Goal: Task Accomplishment & Management: Use online tool/utility

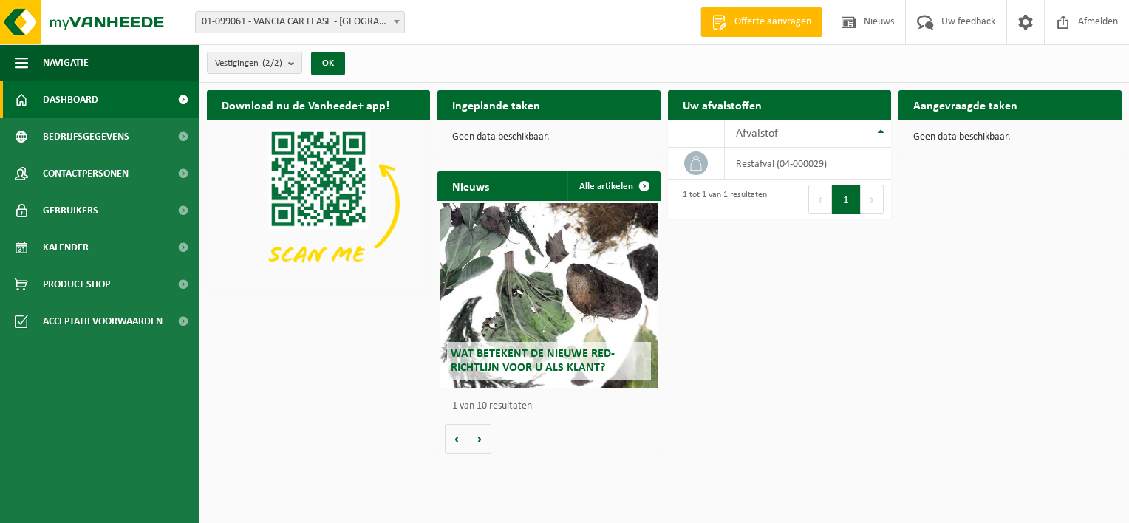
click at [364, 16] on span "01-099061 - VANCIA CAR LEASE - [GEOGRAPHIC_DATA]" at bounding box center [300, 22] width 208 height 21
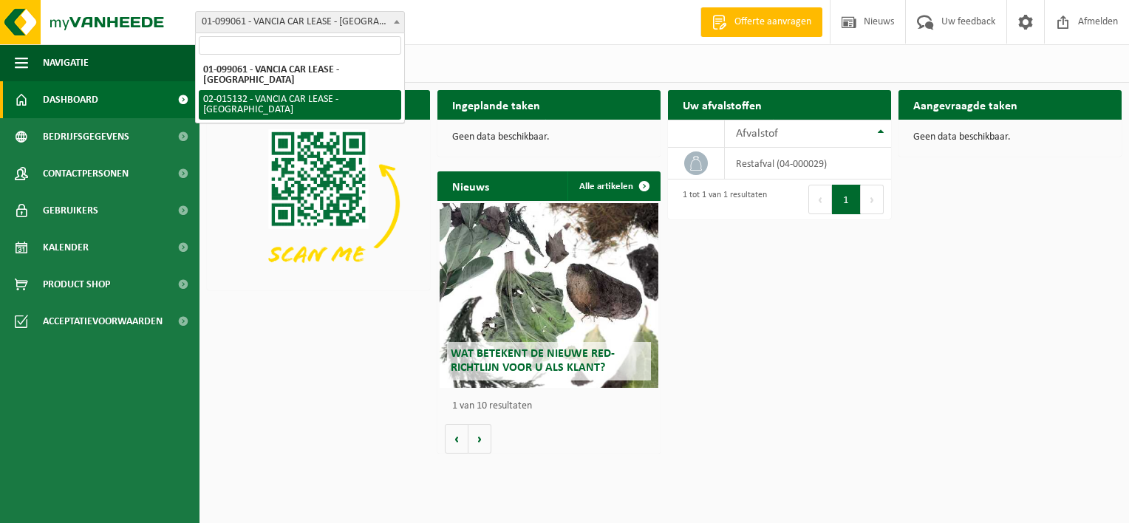
select select "22782"
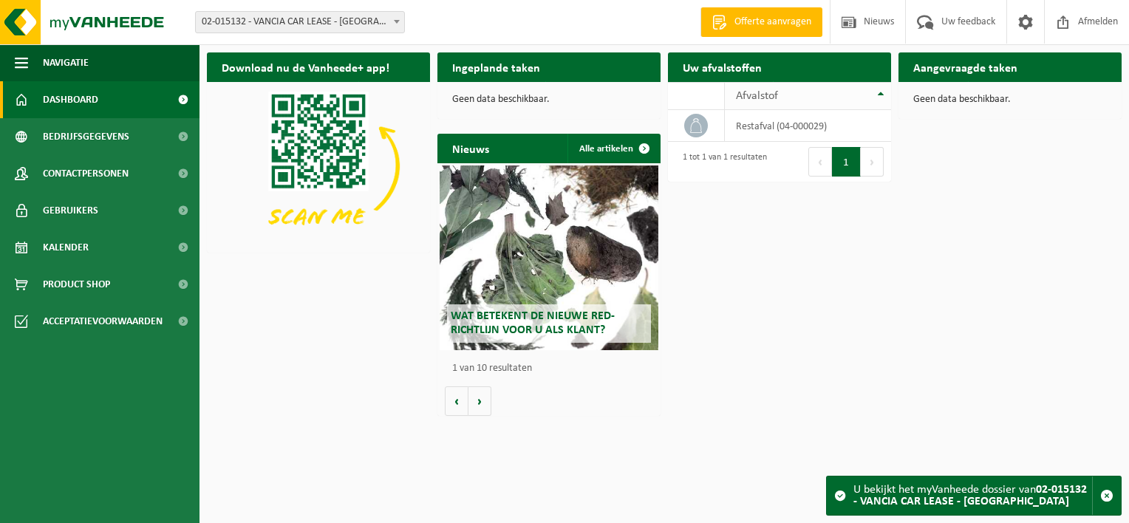
click at [809, 105] on th "Afvalstof" at bounding box center [808, 96] width 166 height 28
click at [820, 106] on th "Afvalstof" at bounding box center [808, 96] width 166 height 28
click at [757, 129] on td "restafval (04-000029)" at bounding box center [808, 126] width 166 height 32
click at [690, 126] on icon at bounding box center [696, 125] width 15 height 15
click at [1103, 492] on span "button" at bounding box center [1106, 495] width 13 height 13
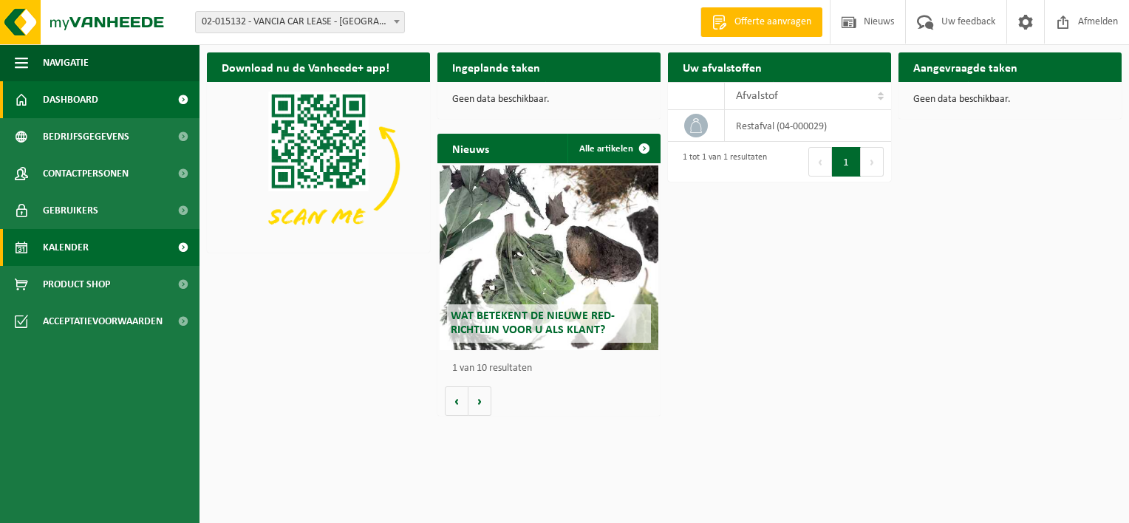
click at [95, 251] on link "Kalender" at bounding box center [100, 247] width 200 height 37
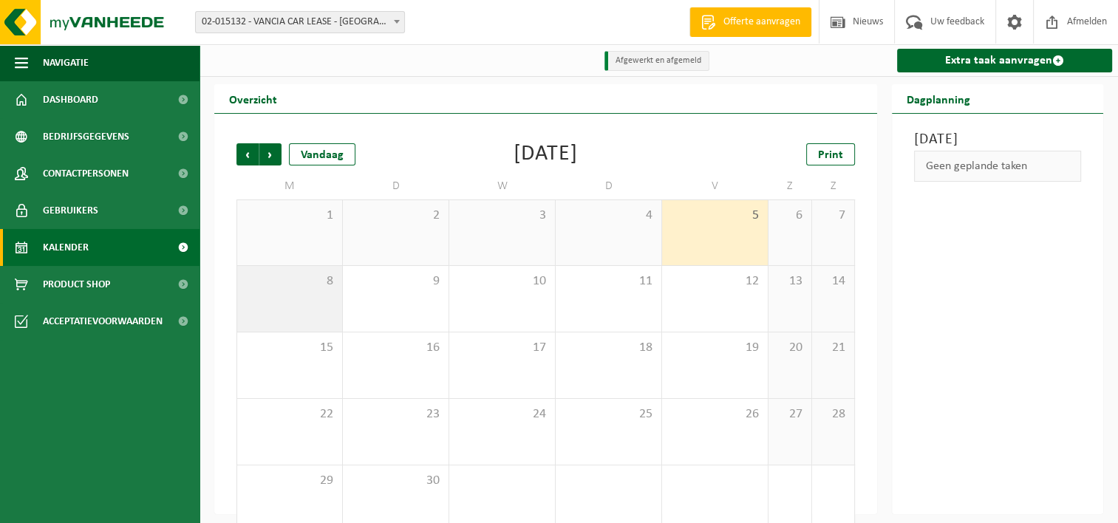
click at [322, 291] on div "8" at bounding box center [289, 299] width 105 height 66
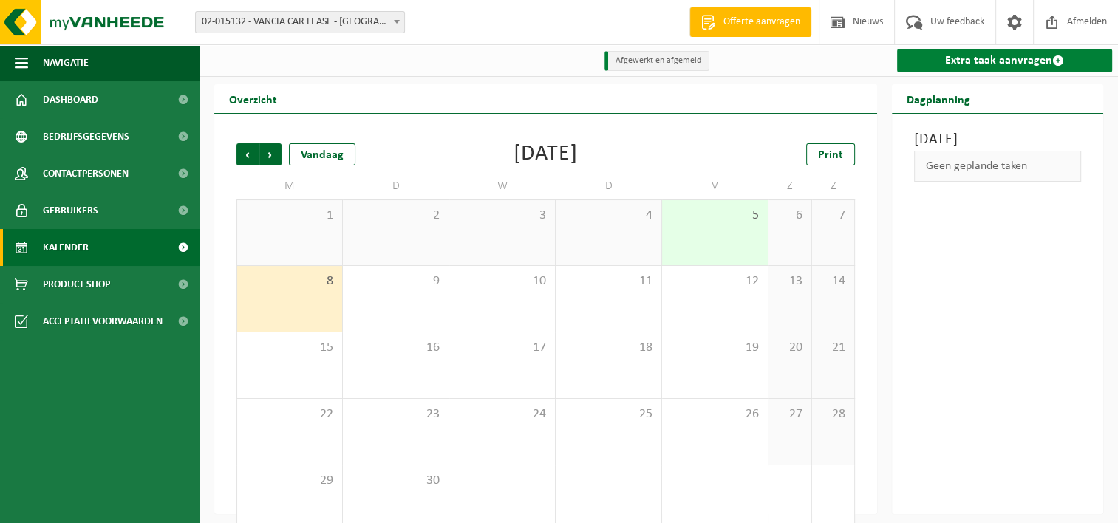
click at [994, 65] on link "Extra taak aanvragen" at bounding box center [1004, 61] width 215 height 24
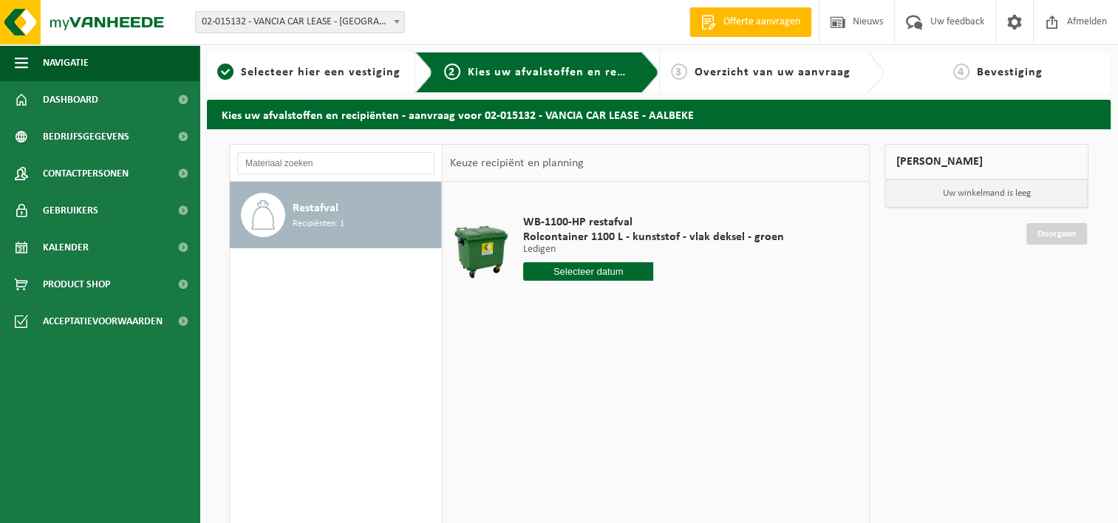
click at [576, 269] on input "text" at bounding box center [588, 271] width 131 height 18
click at [536, 380] on div "8" at bounding box center [537, 379] width 26 height 24
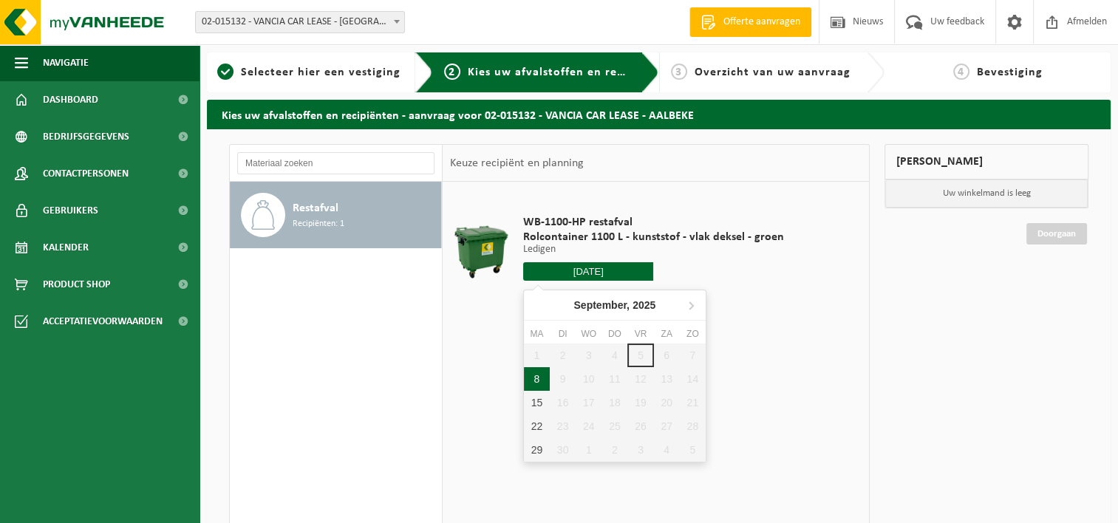
type input "Van [DATE]"
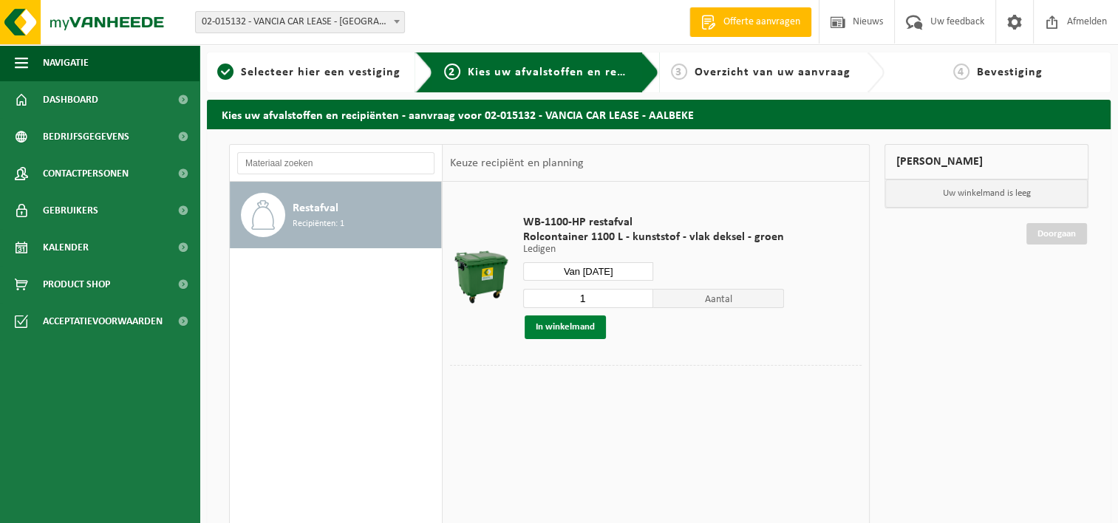
click at [571, 324] on button "In winkelmand" at bounding box center [565, 328] width 81 height 24
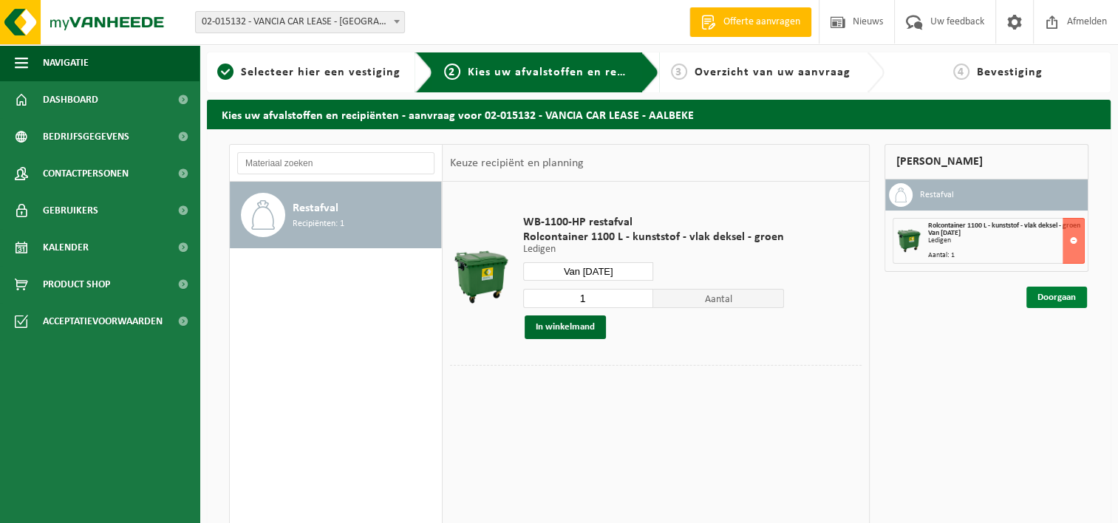
click at [1037, 299] on link "Doorgaan" at bounding box center [1056, 297] width 61 height 21
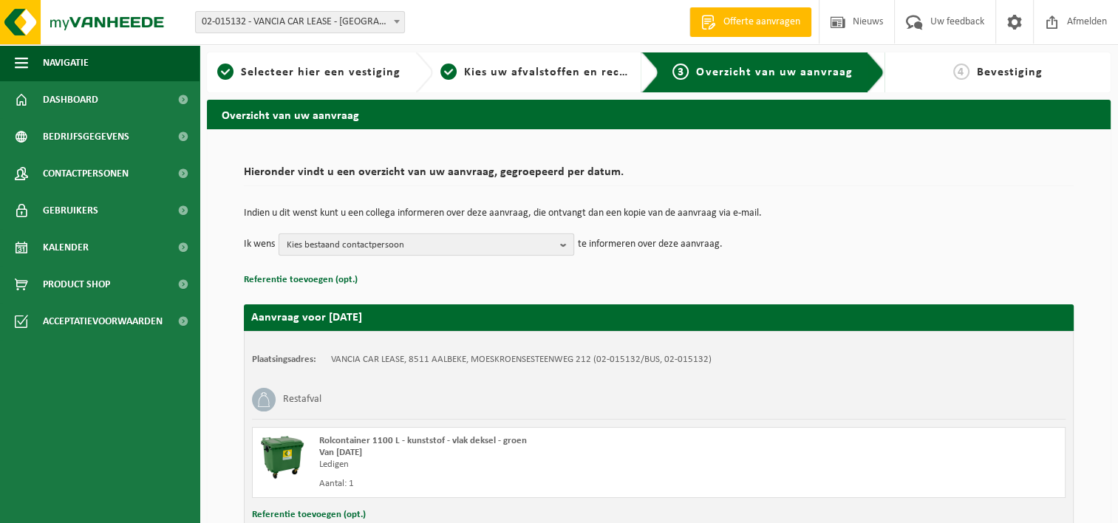
click at [559, 247] on button "Kies bestaand contactpersoon" at bounding box center [427, 245] width 296 height 22
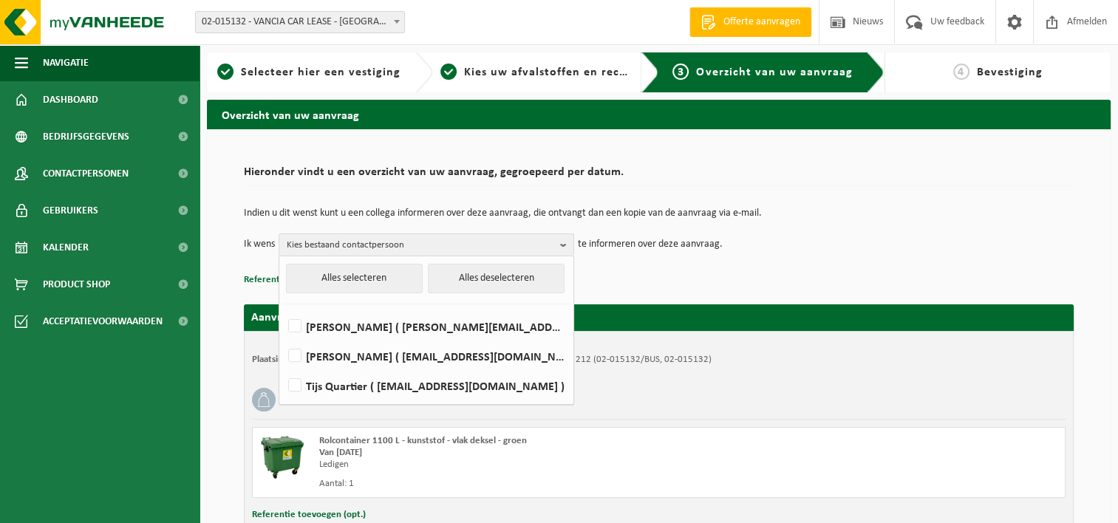
click at [698, 286] on p "Referentie toevoegen (opt.)" at bounding box center [659, 279] width 830 height 19
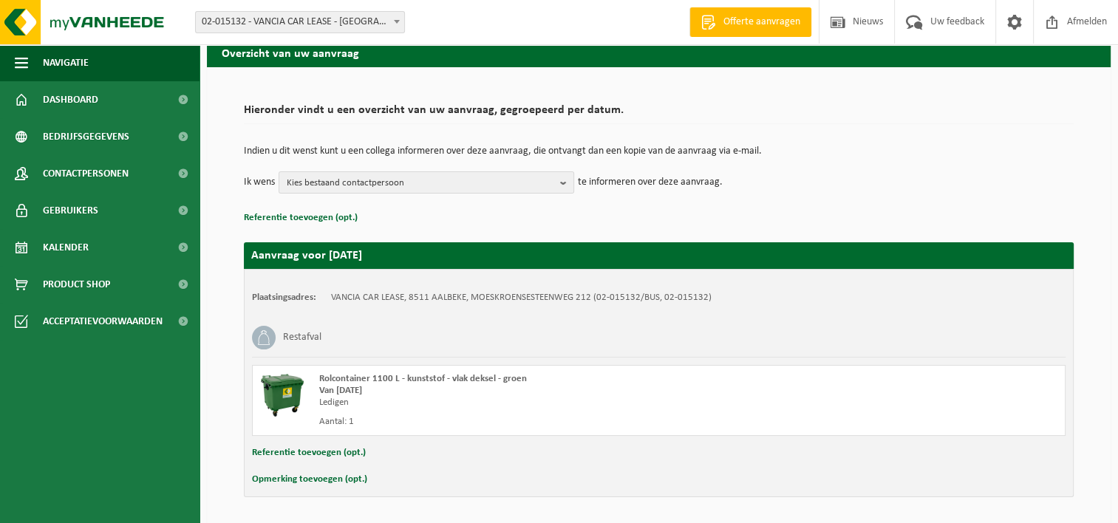
scroll to position [109, 0]
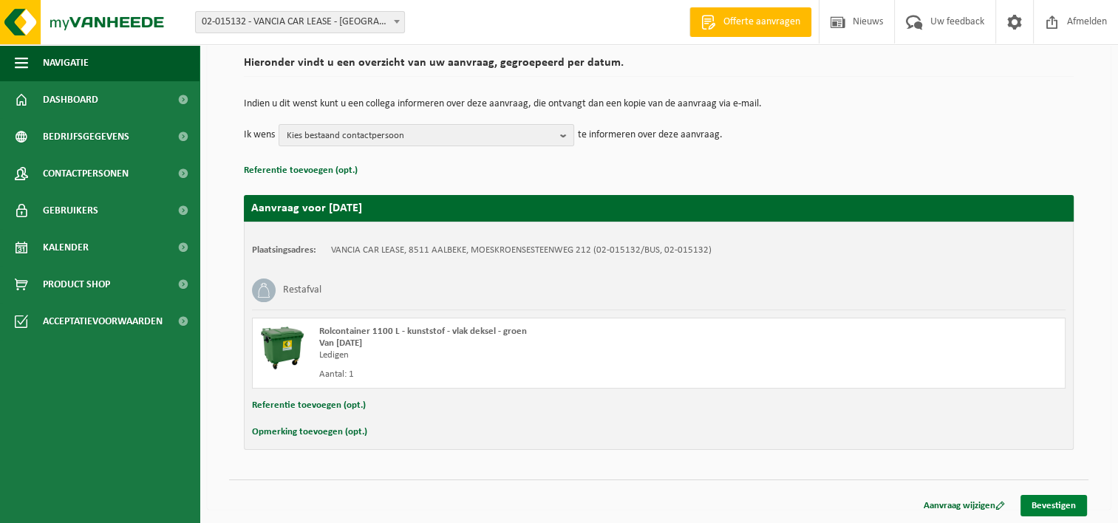
click at [1055, 500] on link "Bevestigen" at bounding box center [1054, 505] width 67 height 21
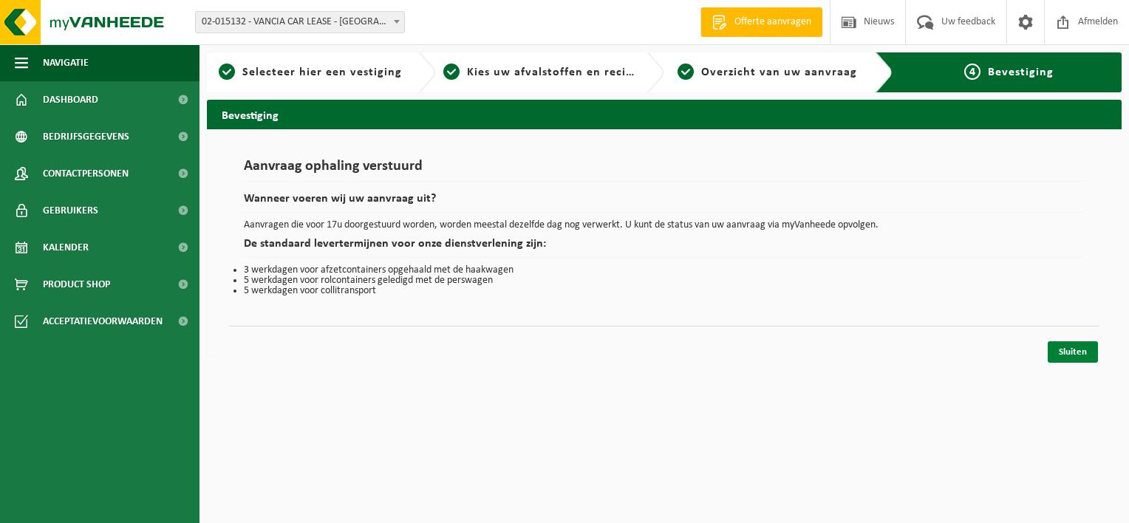
click at [1071, 349] on link "Sluiten" at bounding box center [1073, 351] width 50 height 21
